Goal: Find contact information: Find contact information

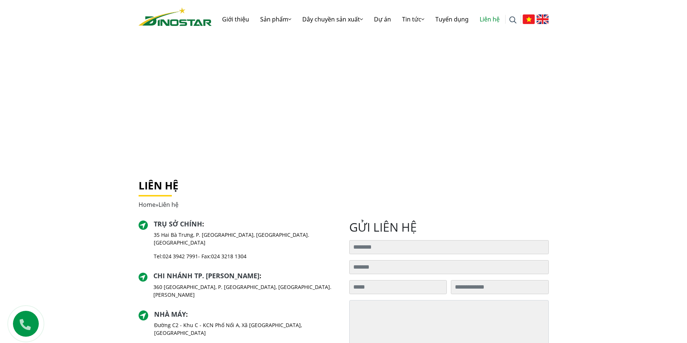
drag, startPoint x: 163, startPoint y: 247, endPoint x: 200, endPoint y: 250, distance: 37.4
click at [200, 252] on p "Tel: [PHONE_NUMBER] - Fax: [PHONE_NUMBER]" at bounding box center [246, 256] width 184 height 8
copy link "024 3942 7991"
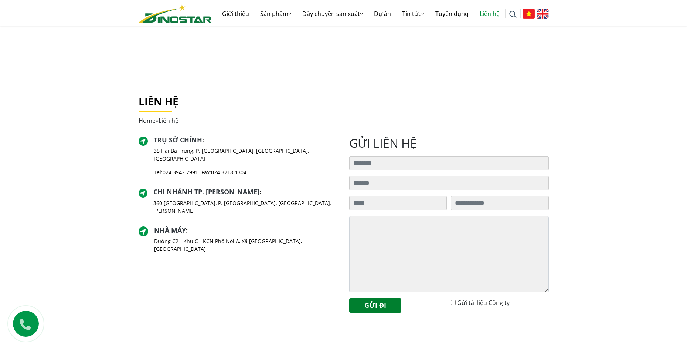
scroll to position [148, 0]
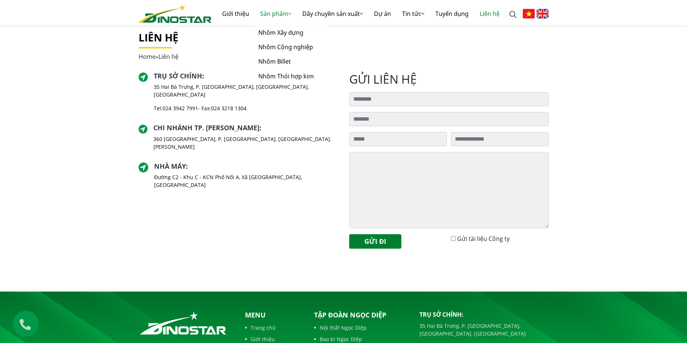
click at [277, 14] on link "Sản phẩm" at bounding box center [276, 14] width 42 height 24
